Goal: Transaction & Acquisition: Download file/media

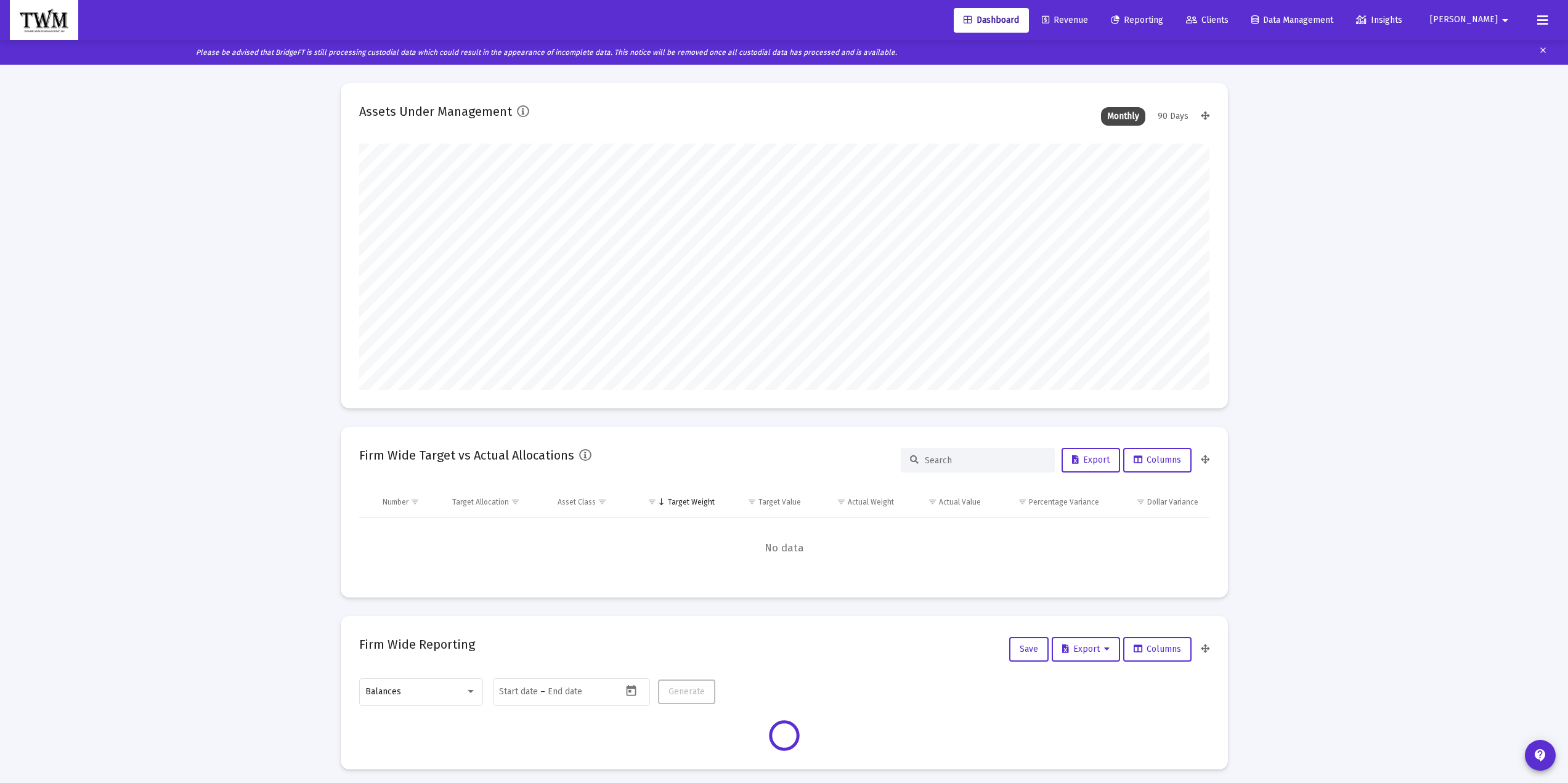
scroll to position [246, 851]
type input "[DATE]"
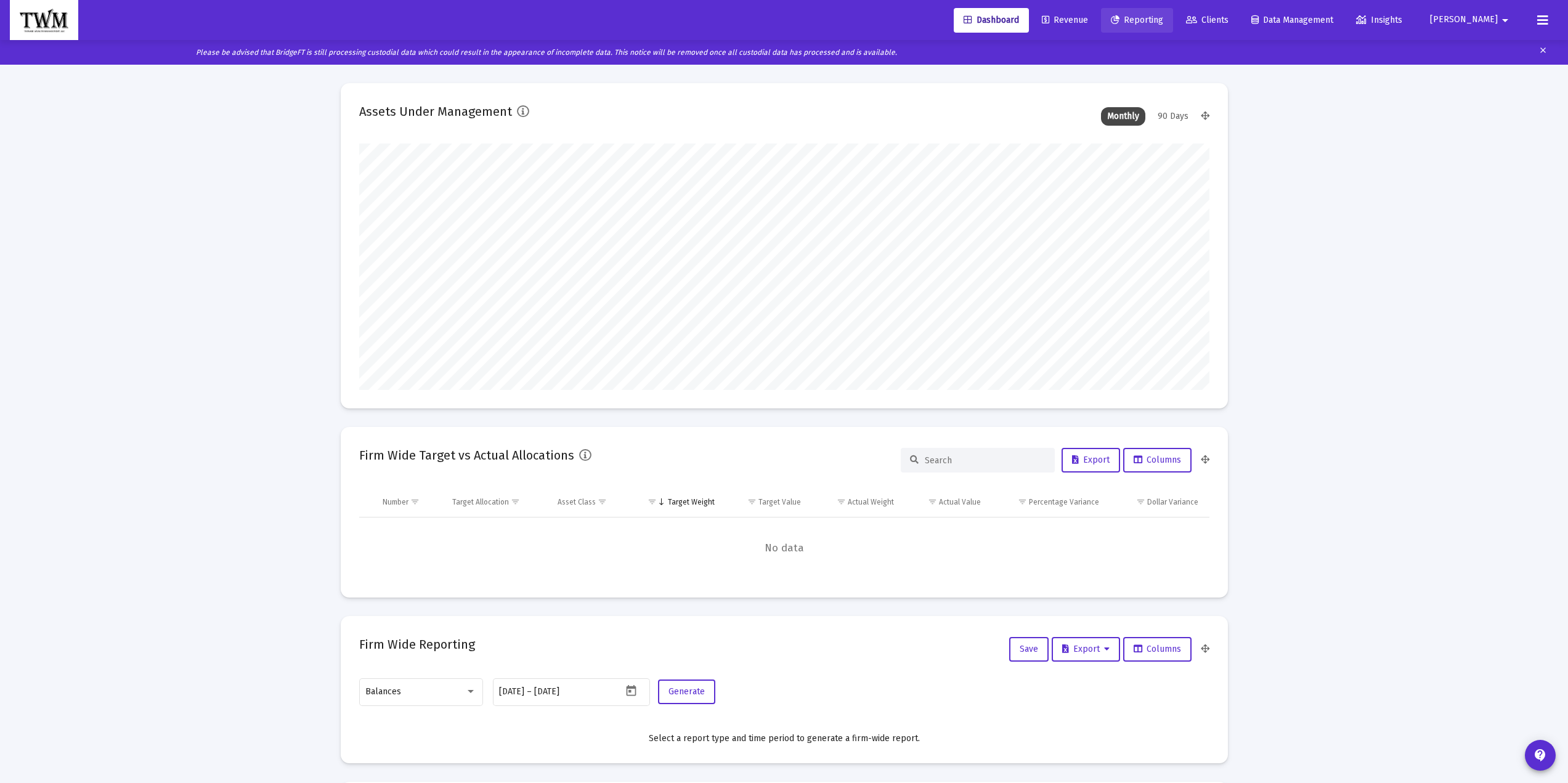
click at [1163, 23] on span "Reporting" at bounding box center [1137, 20] width 52 height 10
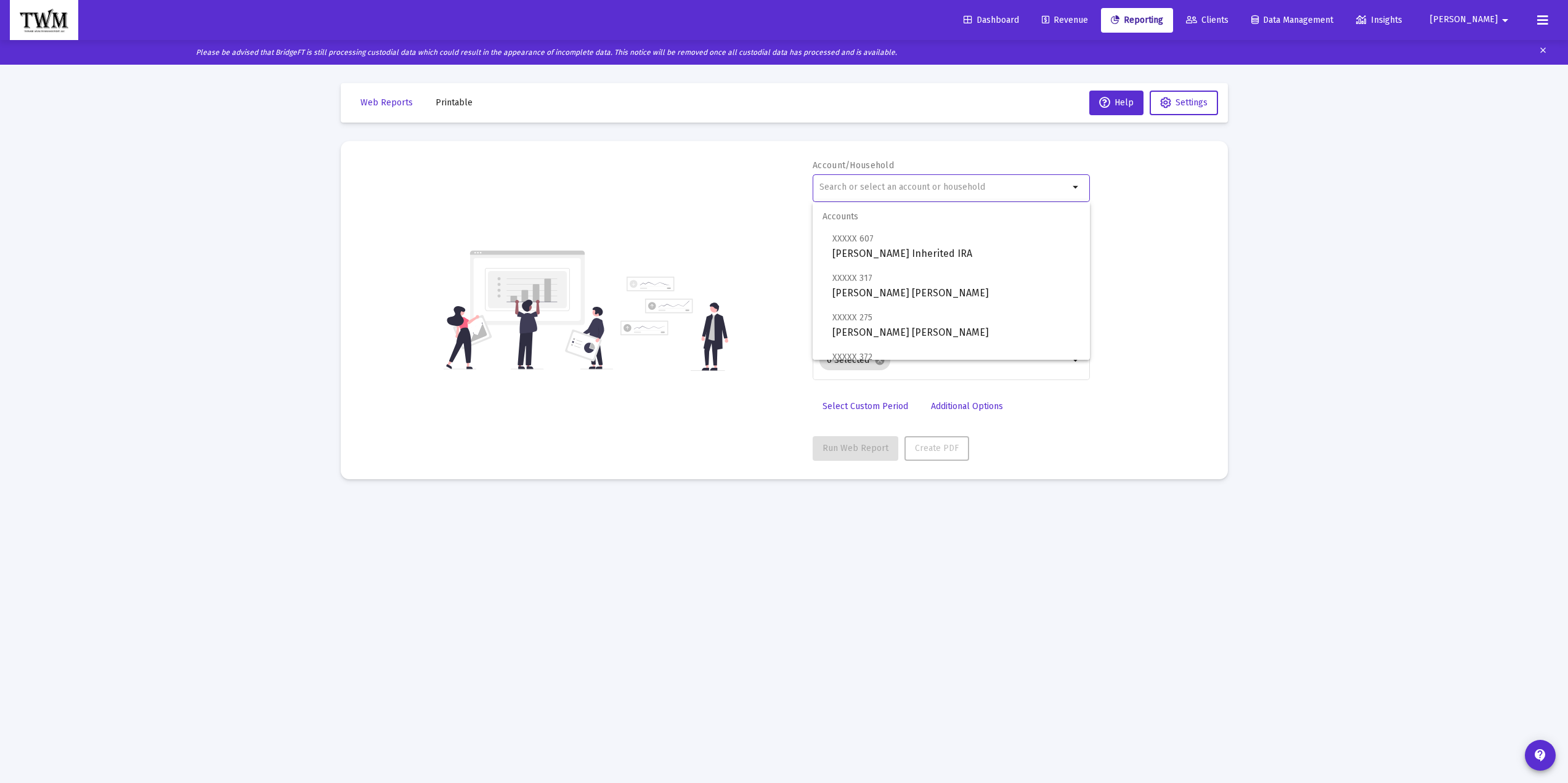
click at [907, 189] on input "text" at bounding box center [944, 187] width 249 height 10
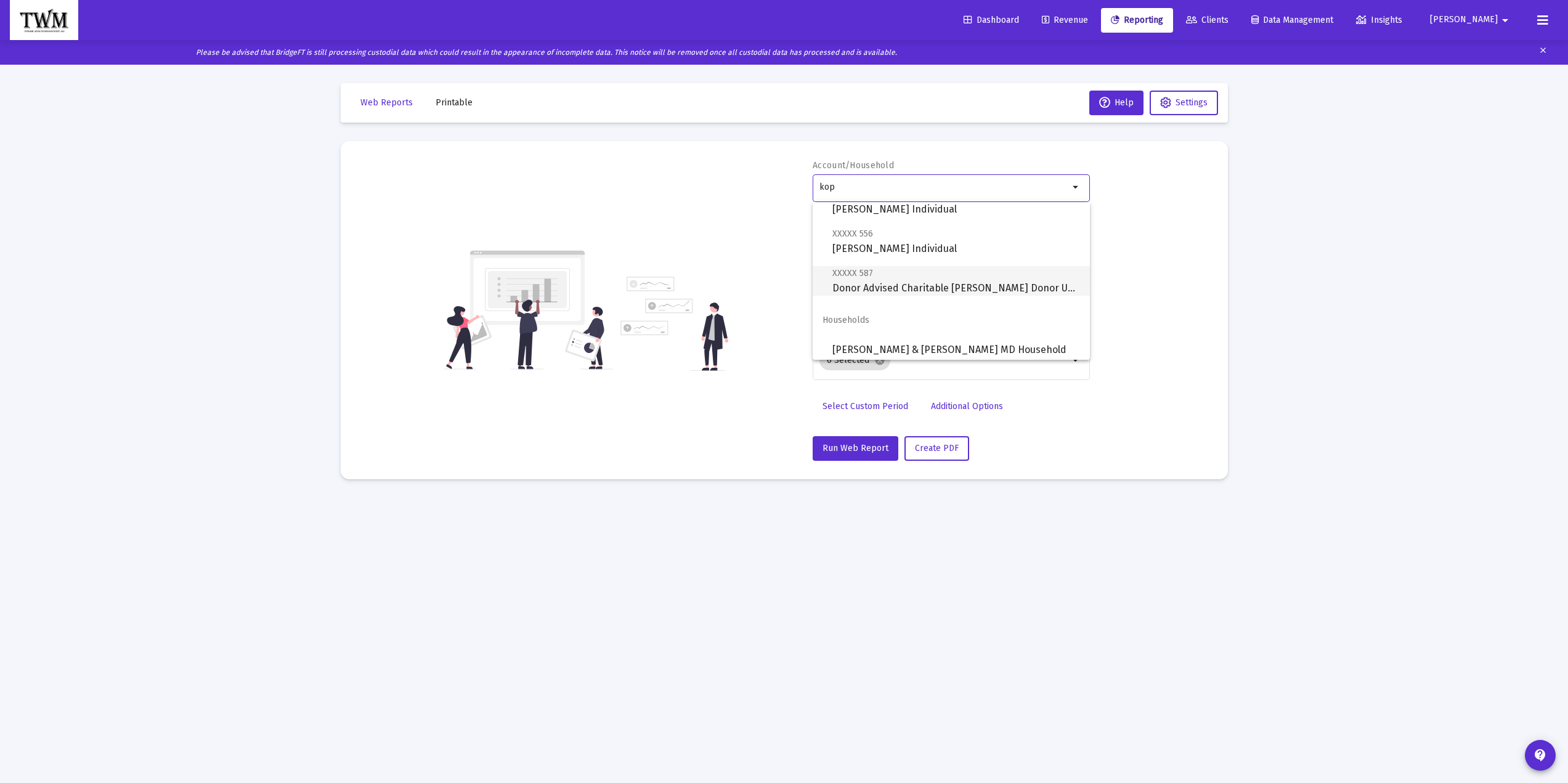
scroll to position [158, 0]
click at [888, 344] on span "[PERSON_NAME]" at bounding box center [956, 345] width 248 height 30
type input "[PERSON_NAME]"
click at [1065, 245] on div "2025" at bounding box center [946, 243] width 253 height 10
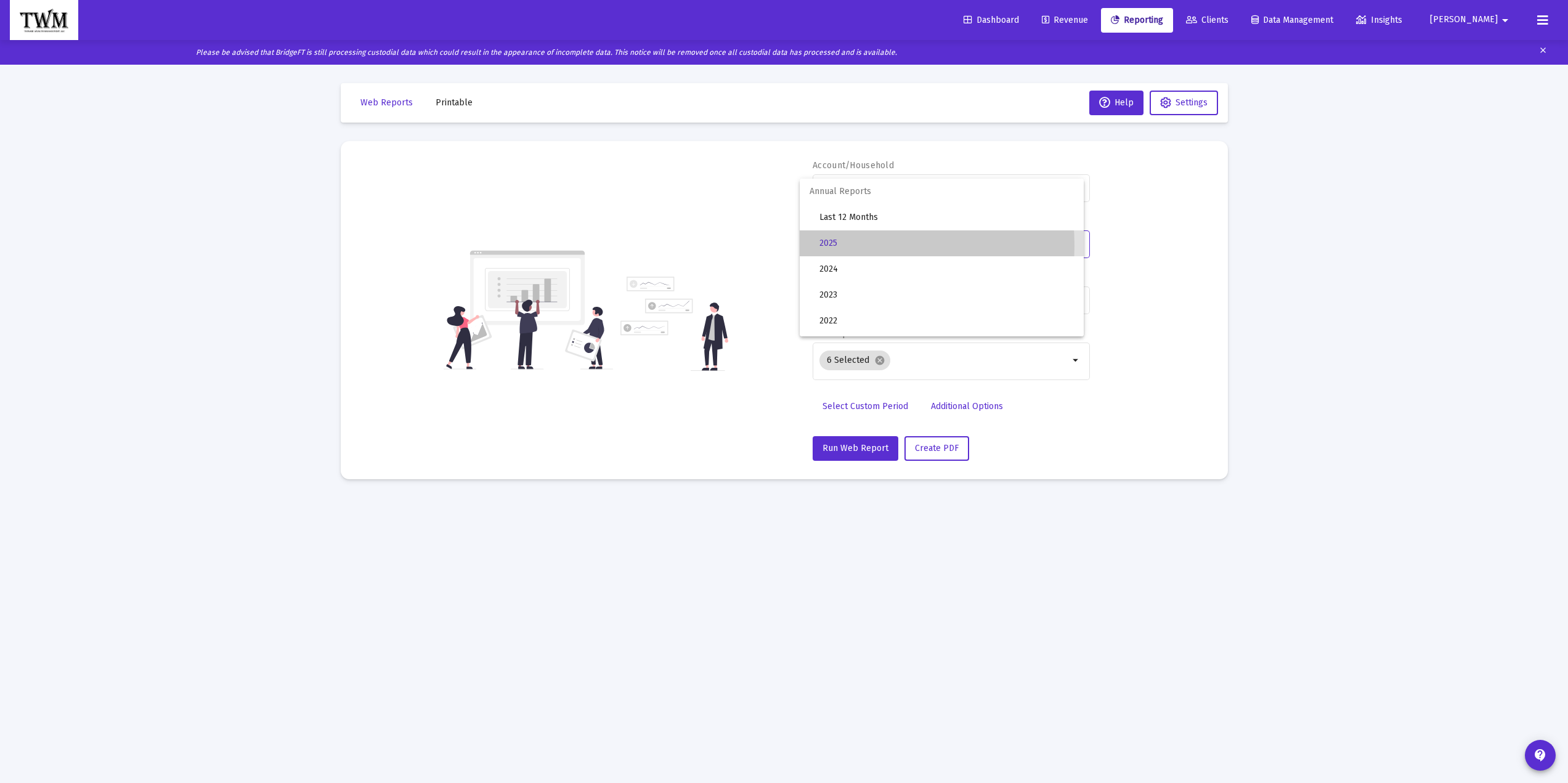
click at [832, 246] on span "2025" at bounding box center [947, 243] width 255 height 26
click at [867, 407] on span "Select Custom Period" at bounding box center [865, 406] width 86 height 10
click at [941, 244] on icon "Open calendar" at bounding box center [939, 243] width 13 height 13
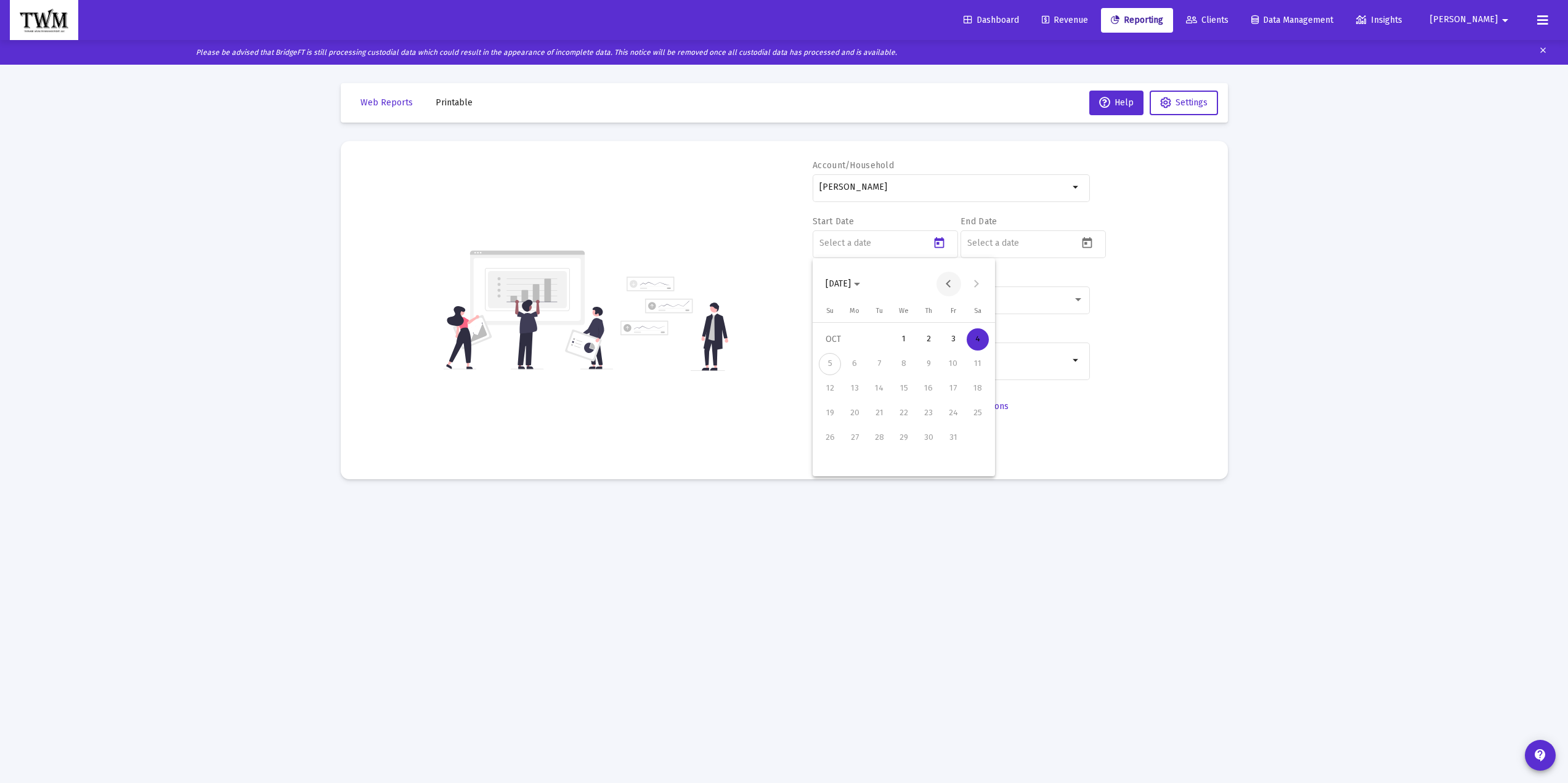
click at [950, 285] on button "Previous month" at bounding box center [949, 284] width 24 height 24
click at [946, 286] on button "Previous month" at bounding box center [949, 284] width 24 height 24
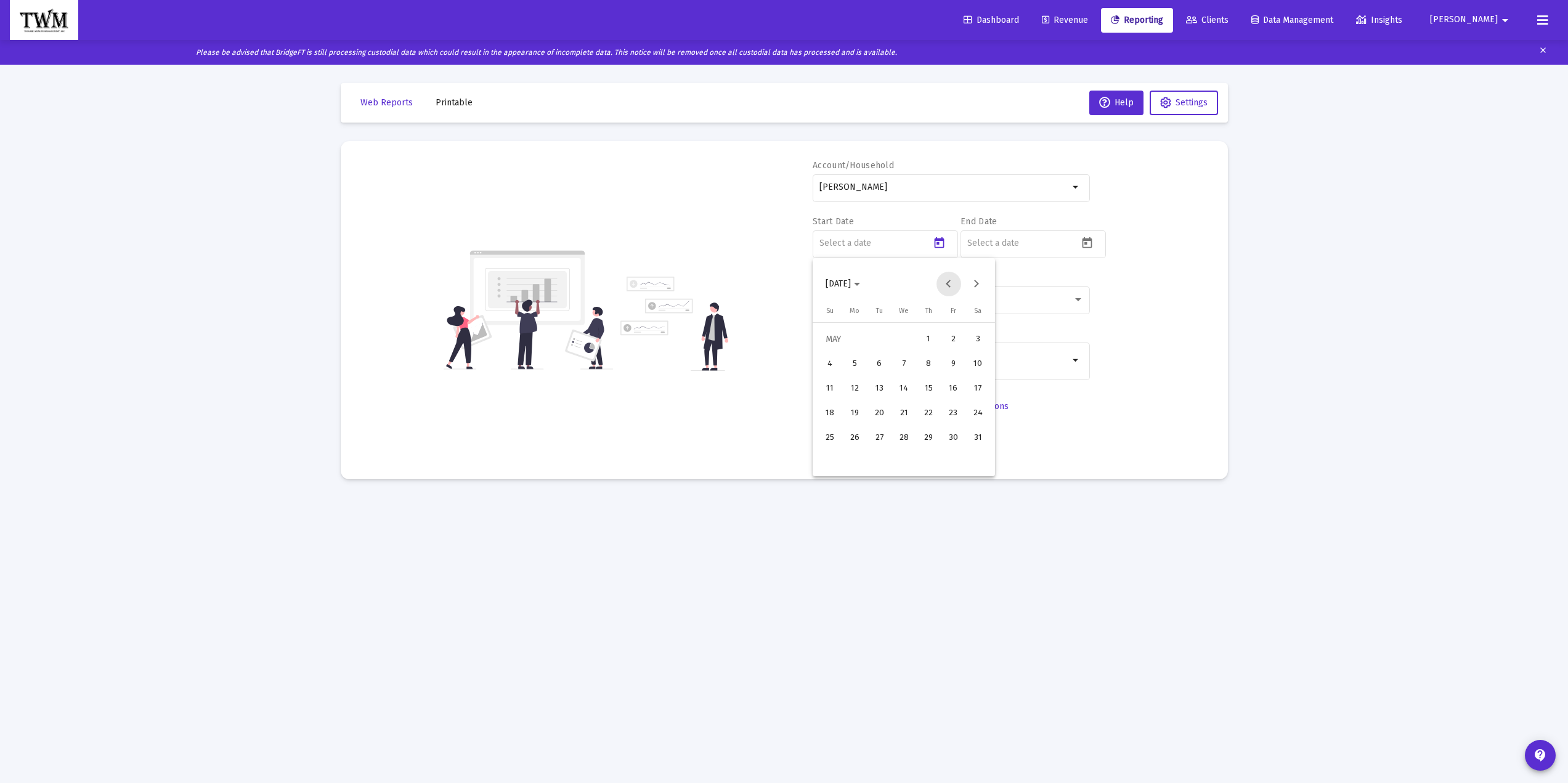
click at [946, 286] on button "Previous month" at bounding box center [949, 284] width 24 height 24
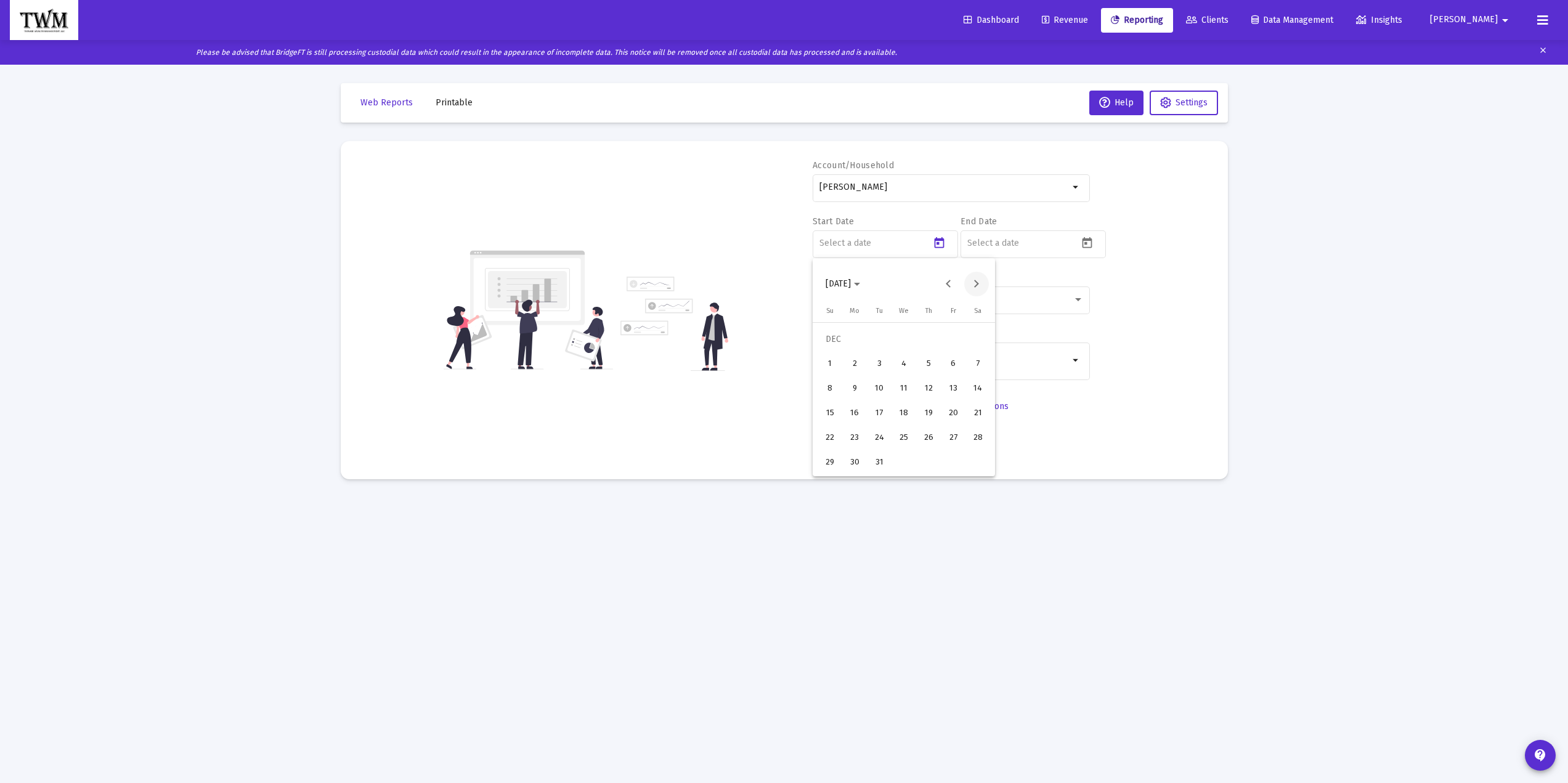
click at [975, 281] on button "Next month" at bounding box center [977, 284] width 24 height 24
click at [974, 282] on button "Next month" at bounding box center [977, 284] width 24 height 24
click at [973, 282] on button "Next month" at bounding box center [977, 284] width 24 height 24
click at [957, 286] on button "Previous month" at bounding box center [949, 284] width 24 height 24
click at [955, 283] on button "Previous month" at bounding box center [949, 284] width 24 height 24
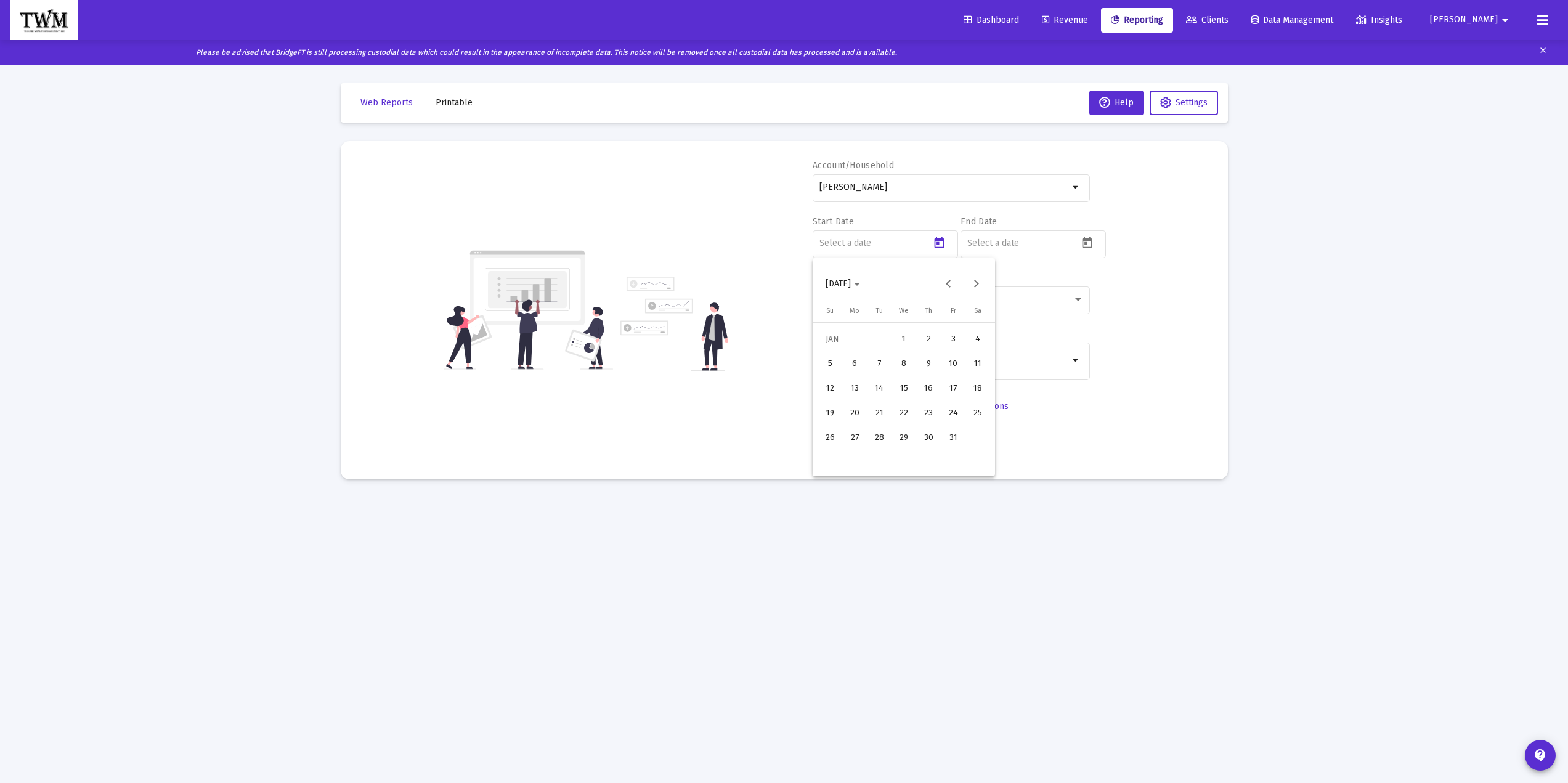
click at [913, 341] on div "1" at bounding box center [904, 339] width 23 height 22
type input "[DATE]"
click at [1088, 242] on icon "Open calendar" at bounding box center [1087, 243] width 13 height 13
click at [1093, 285] on button "Previous month" at bounding box center [1097, 284] width 24 height 24
click at [1033, 467] on div "30" at bounding box center [1027, 462] width 23 height 22
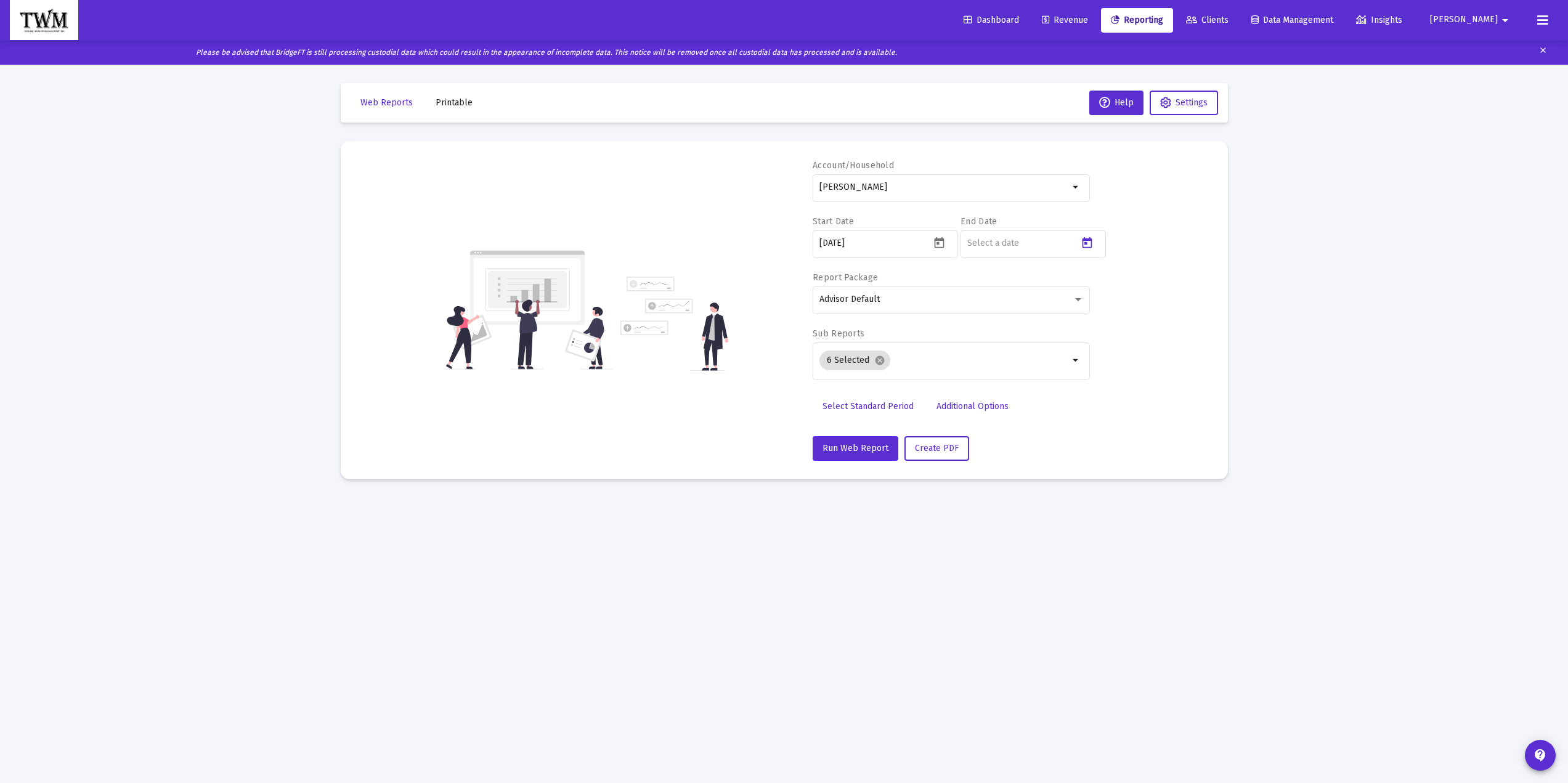
type input "[DATE]"
click at [934, 447] on span "Create PDF" at bounding box center [937, 448] width 44 height 10
click at [854, 752] on span "View Reports" at bounding box center [856, 754] width 52 height 10
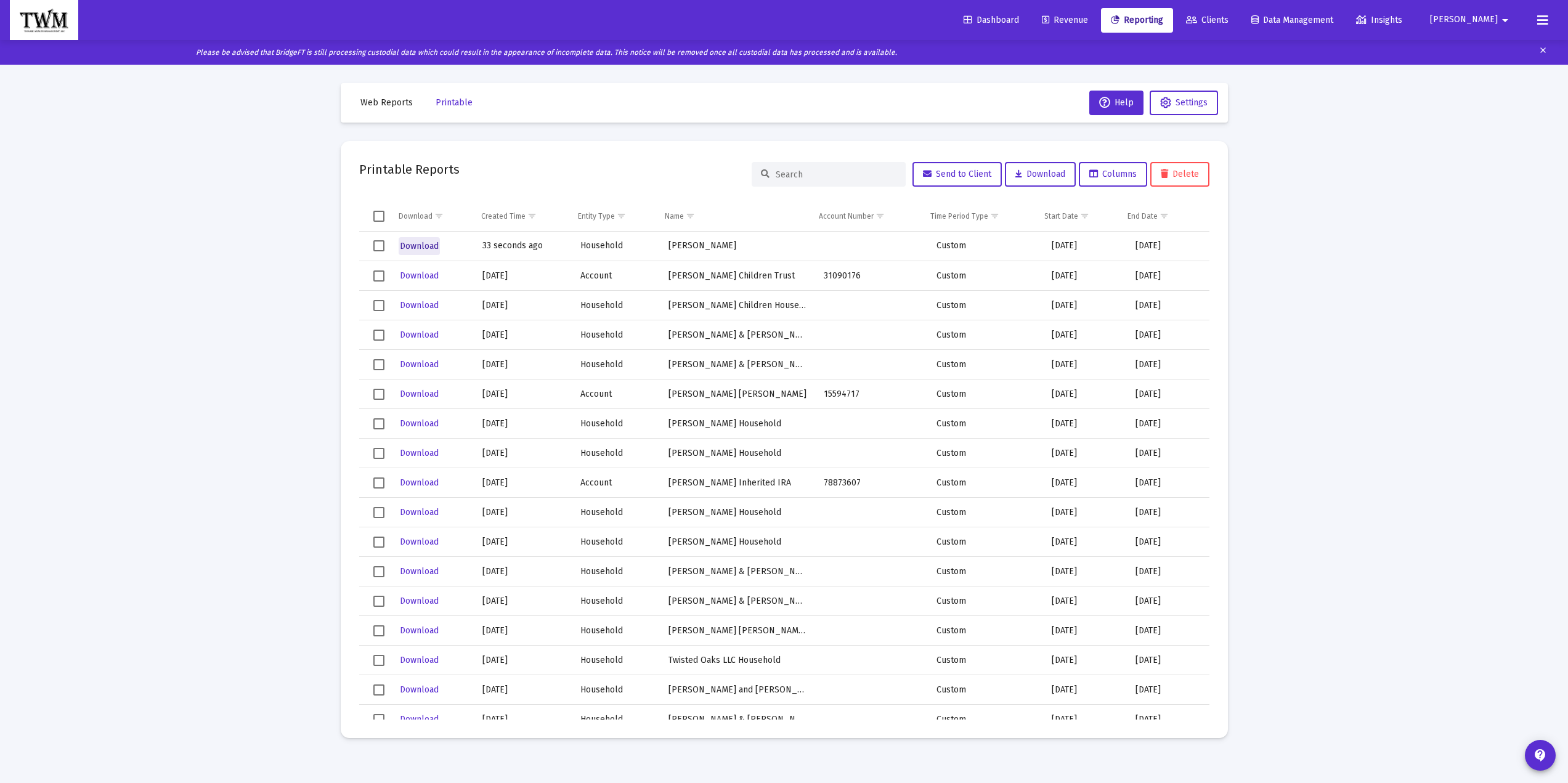
click at [430, 251] on span "Download" at bounding box center [419, 246] width 39 height 10
